Goal: Find specific page/section: Find specific page/section

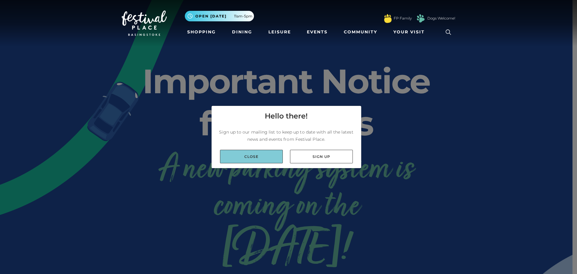
click at [251, 156] on link "Close" at bounding box center [251, 157] width 63 height 14
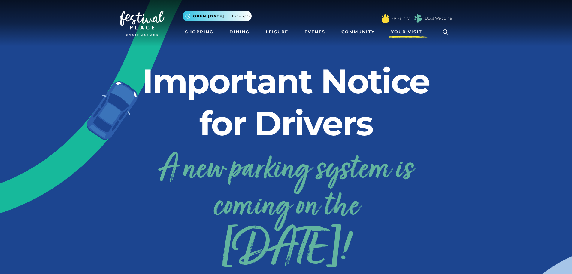
click at [400, 32] on span "Your Visit" at bounding box center [406, 32] width 31 height 6
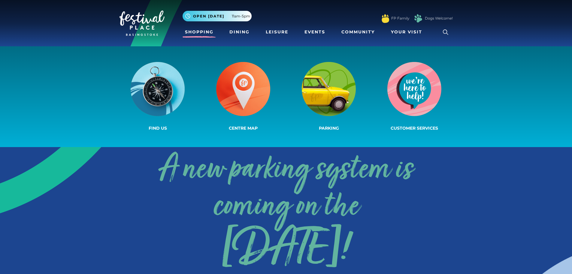
click at [206, 35] on link "Shopping" at bounding box center [199, 31] width 33 height 11
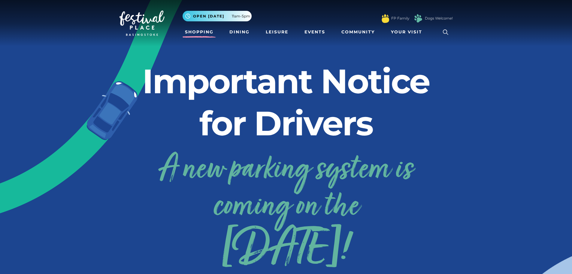
scroll to position [24, 0]
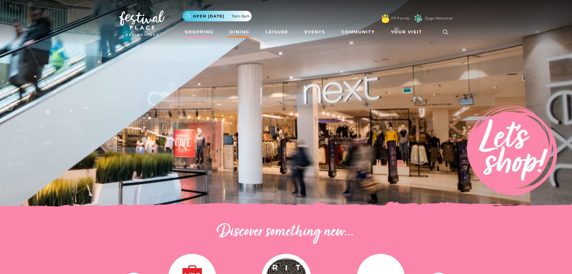
click at [241, 32] on link "Dining" at bounding box center [239, 31] width 25 height 11
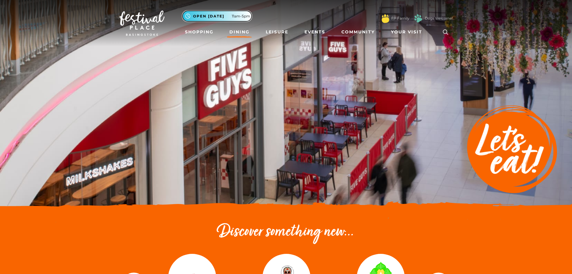
click at [239, 18] on span "11am-5pm" at bounding box center [241, 16] width 18 height 5
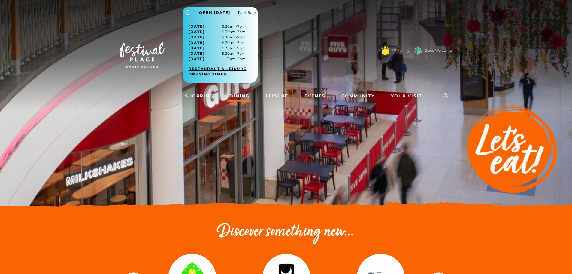
click at [218, 72] on link "Restaurant & Leisure opening times" at bounding box center [223, 71] width 68 height 11
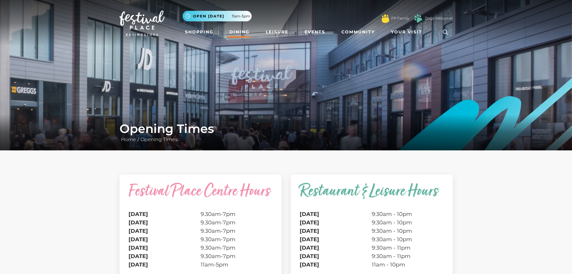
click at [242, 32] on link "Dining" at bounding box center [239, 31] width 25 height 11
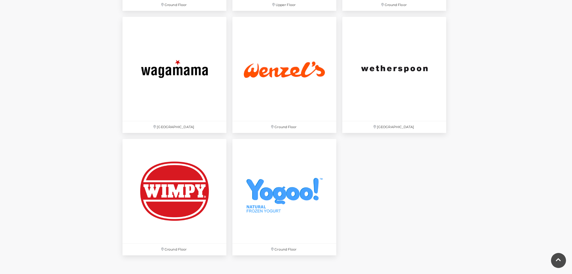
scroll to position [2013, 0]
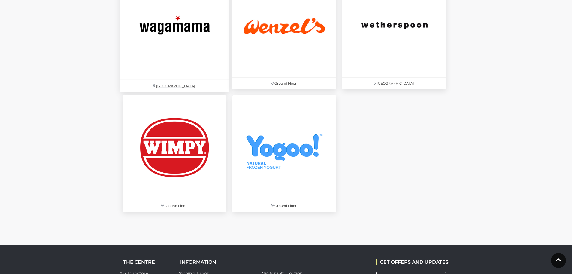
click at [192, 45] on img at bounding box center [174, 24] width 109 height 109
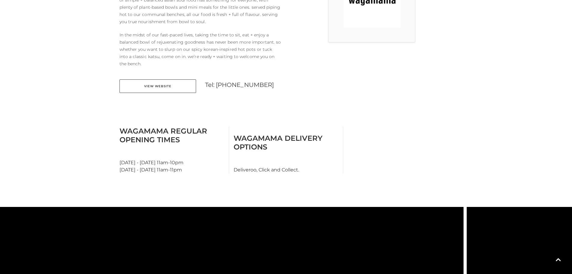
scroll to position [330, 0]
